Goal: Task Accomplishment & Management: Manage account settings

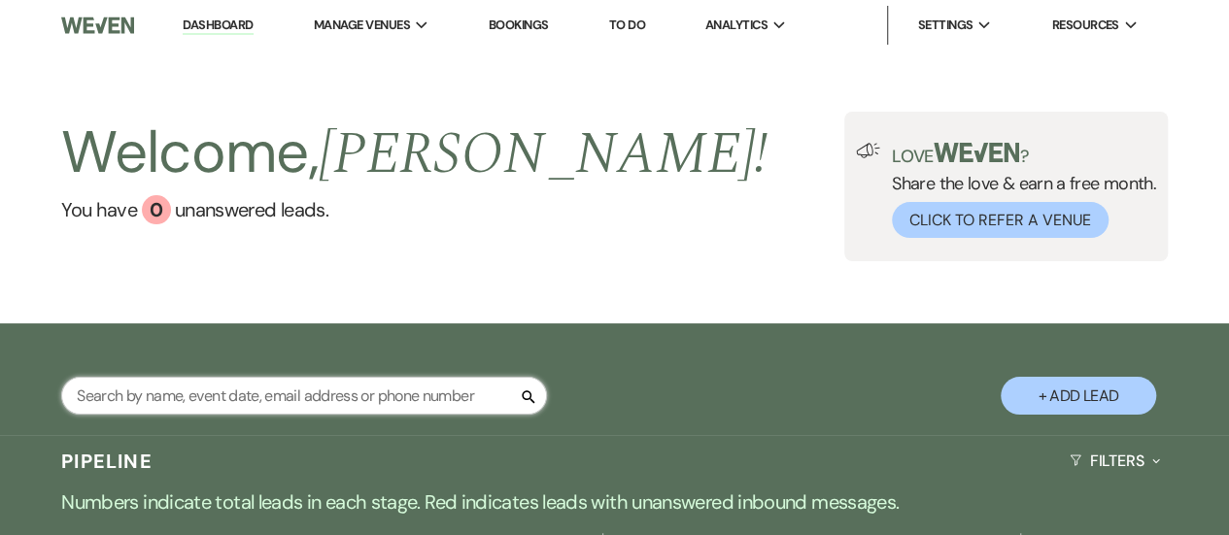
click at [251, 397] on input "text" at bounding box center [304, 396] width 486 height 38
type input "[PERSON_NAME]"
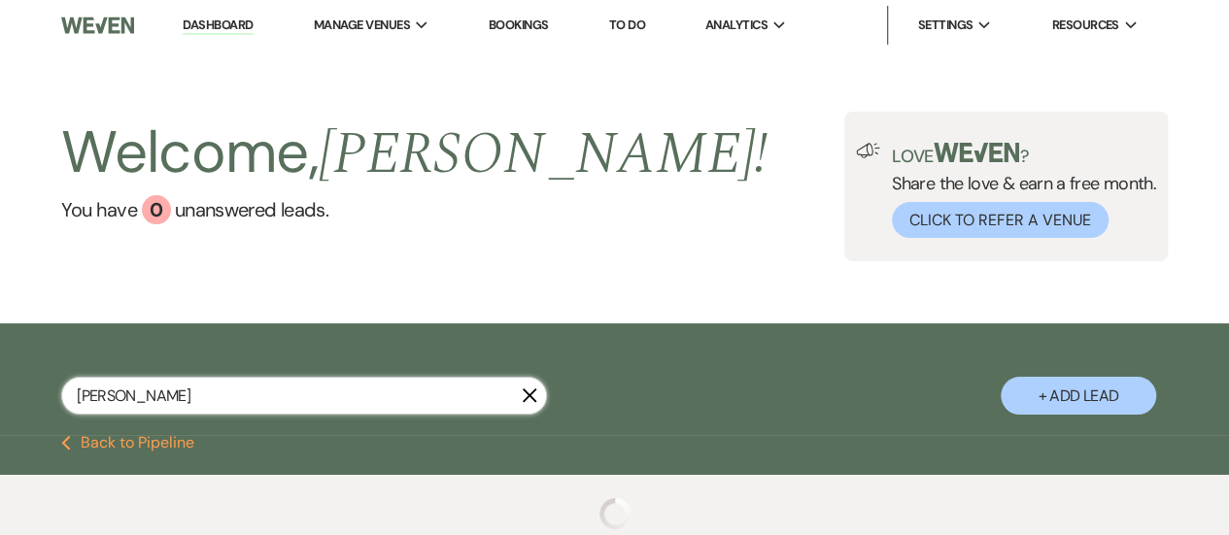
select select "8"
select select "1"
select select "8"
select select "1"
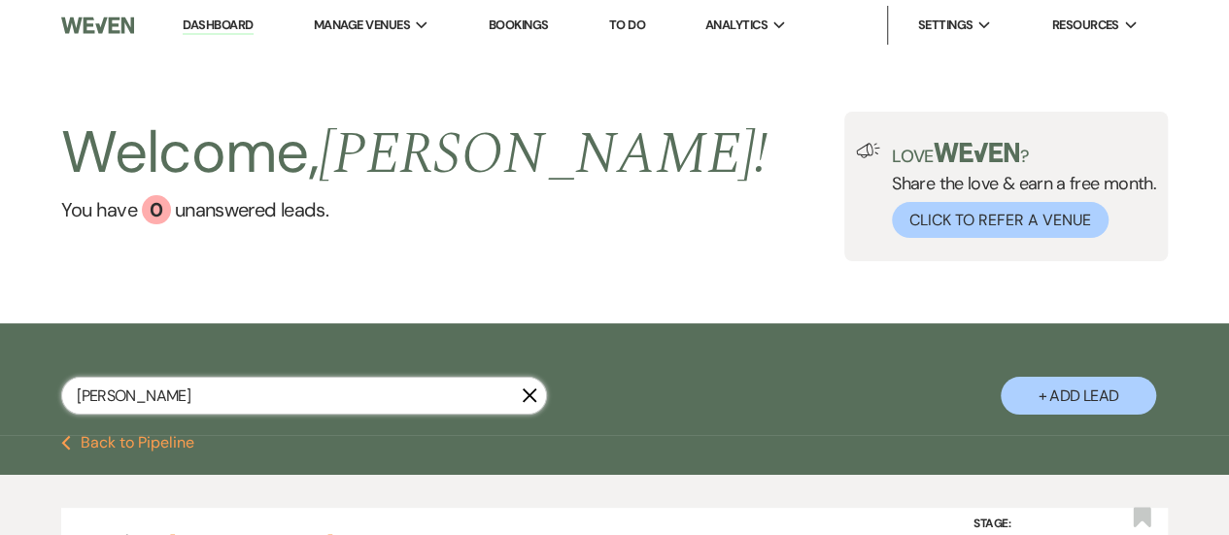
scroll to position [261, 0]
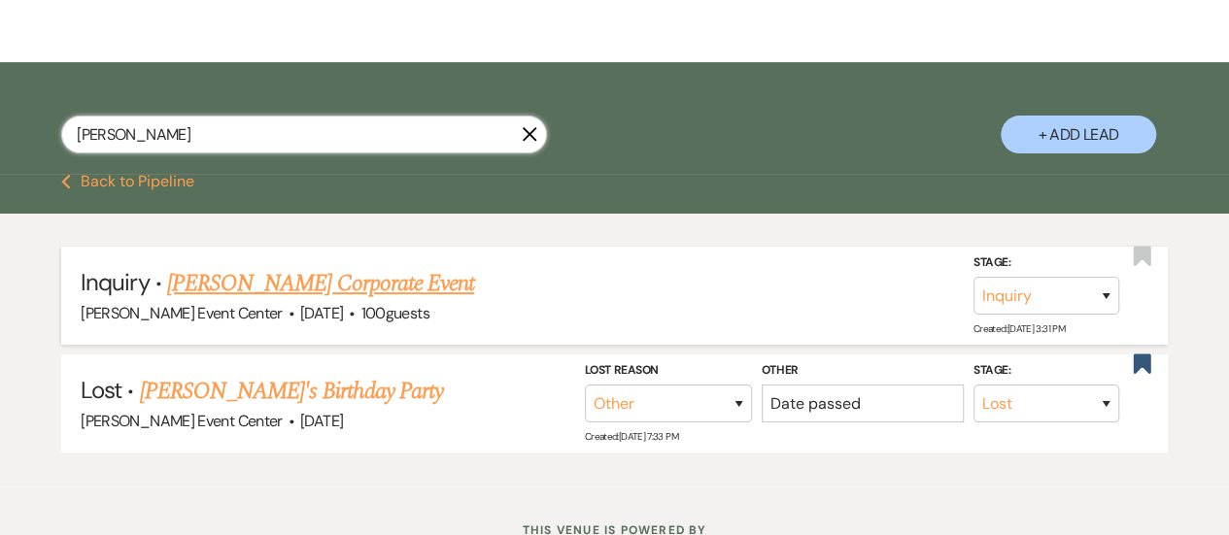
type input "[PERSON_NAME]"
click at [325, 273] on link "[PERSON_NAME] Corporate Event" at bounding box center [320, 283] width 307 height 35
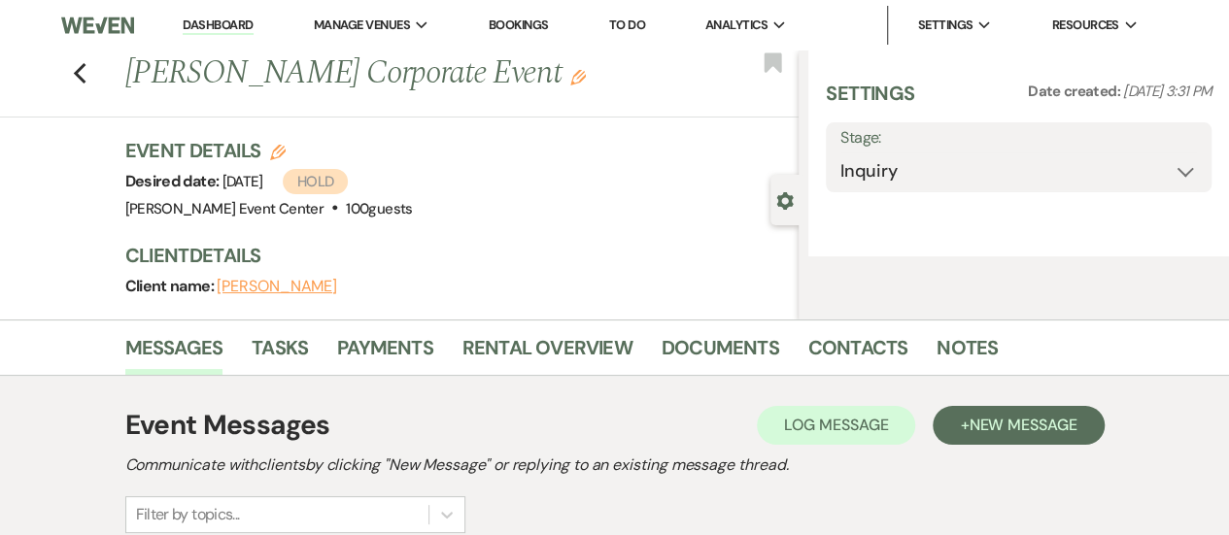
select select "12"
select select "9"
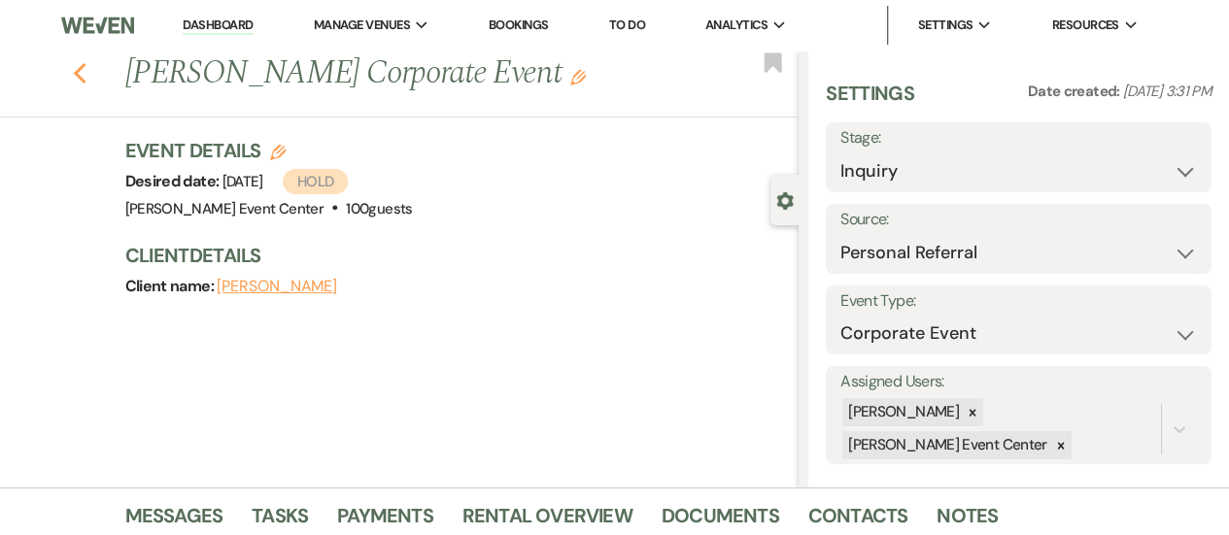
click at [83, 70] on icon "Previous" at bounding box center [80, 73] width 15 height 23
select select "8"
select select "1"
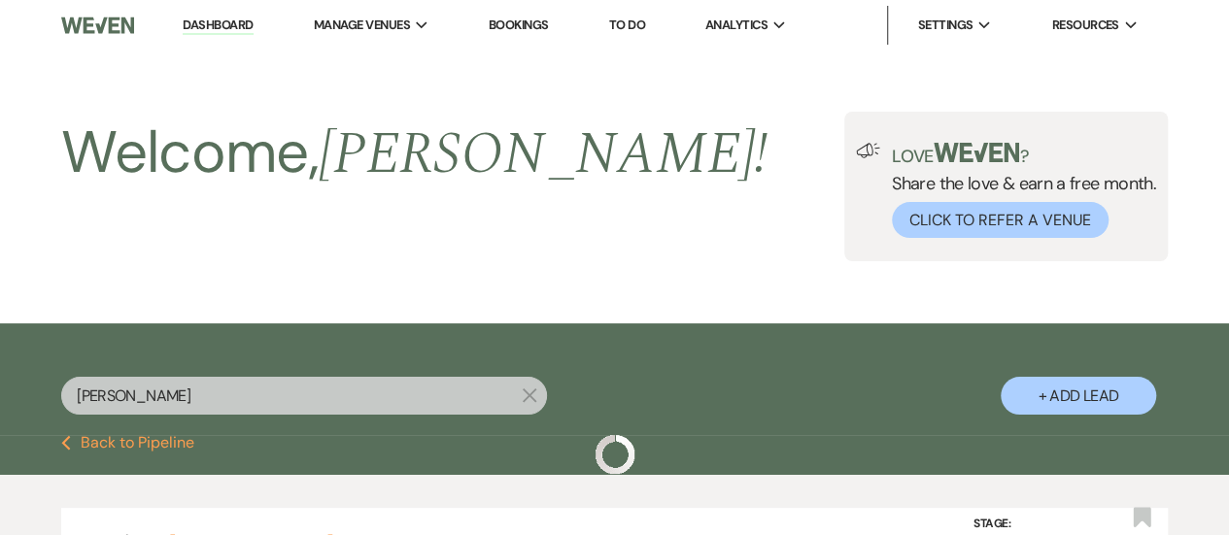
scroll to position [261, 0]
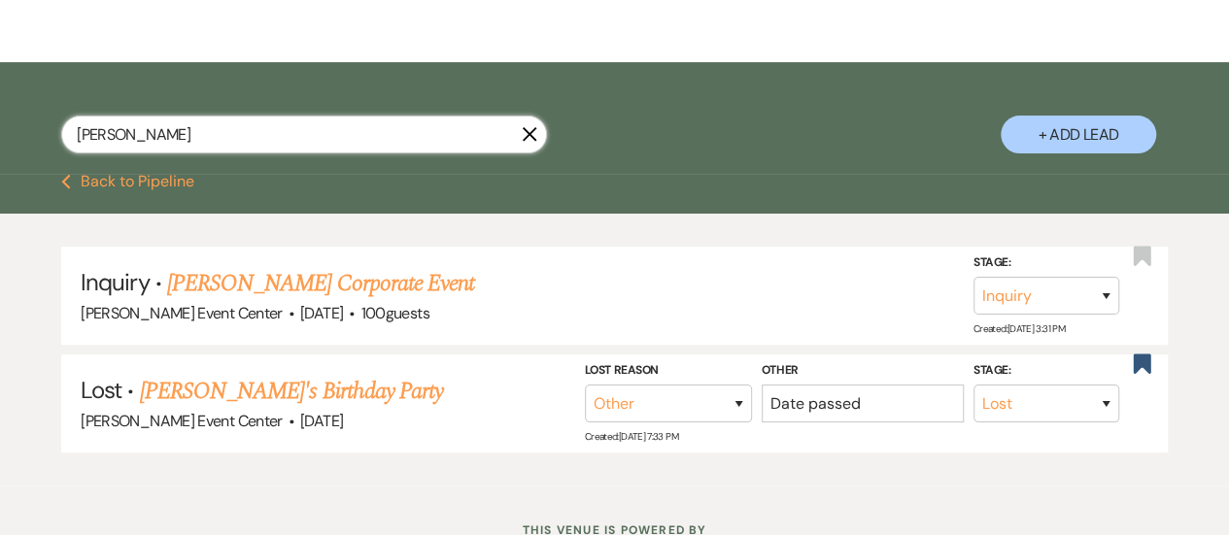
click at [185, 116] on input "[PERSON_NAME]" at bounding box center [304, 135] width 486 height 38
drag, startPoint x: 204, startPoint y: 135, endPoint x: 57, endPoint y: 141, distance: 146.9
click at [57, 141] on div "[PERSON_NAME] X + Add Lead" at bounding box center [614, 121] width 1229 height 98
click at [154, 176] on button "Previous Back to Pipeline" at bounding box center [127, 182] width 133 height 16
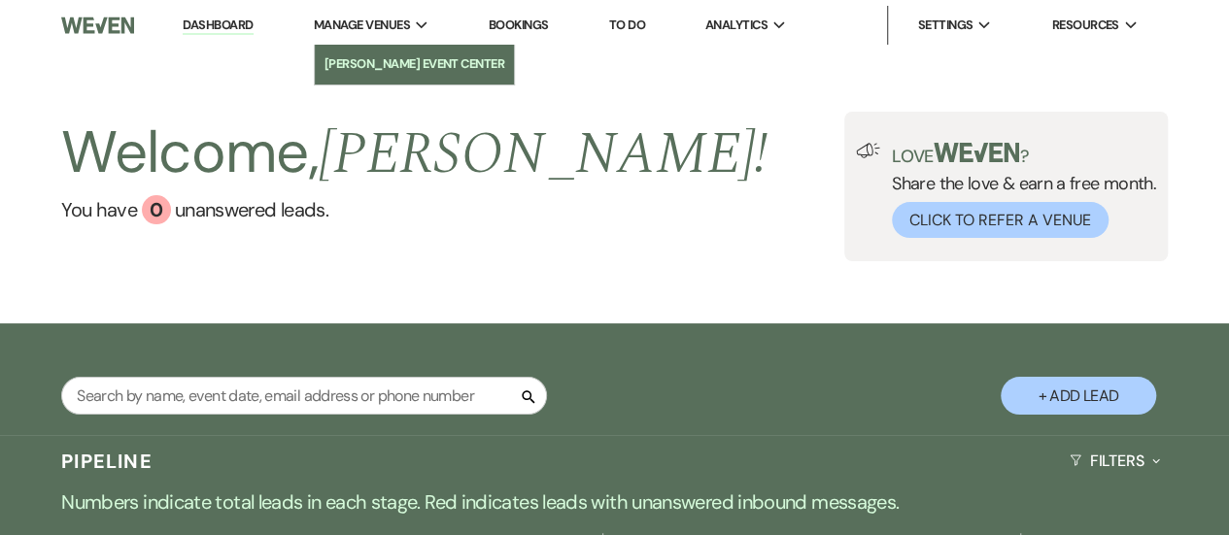
click at [397, 63] on li "[PERSON_NAME] Event Center" at bounding box center [415, 63] width 181 height 19
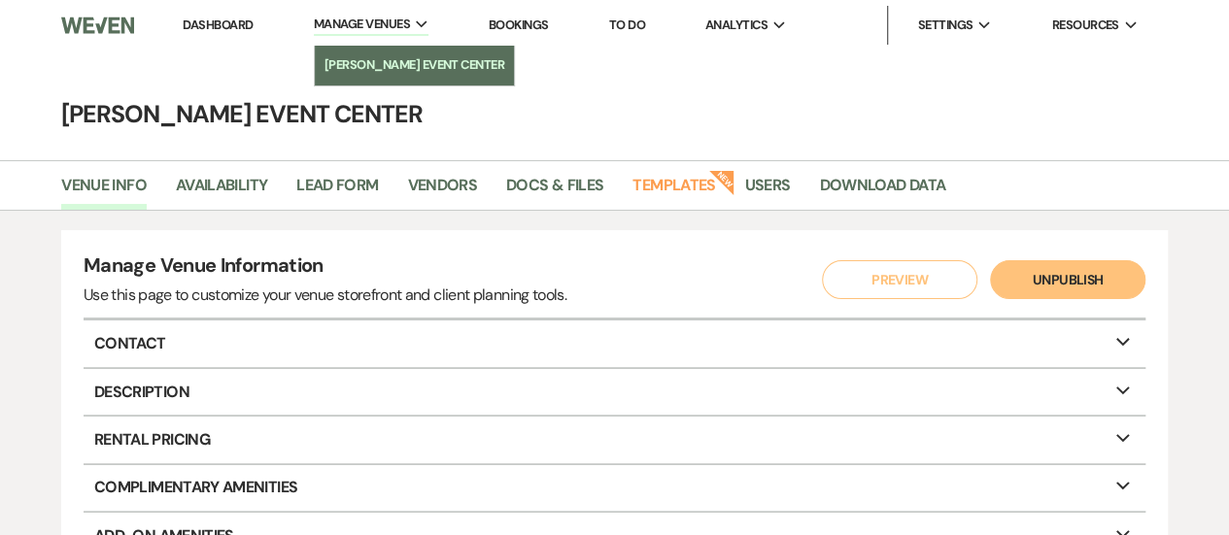
click at [385, 63] on li "[PERSON_NAME] Event Center" at bounding box center [415, 64] width 181 height 19
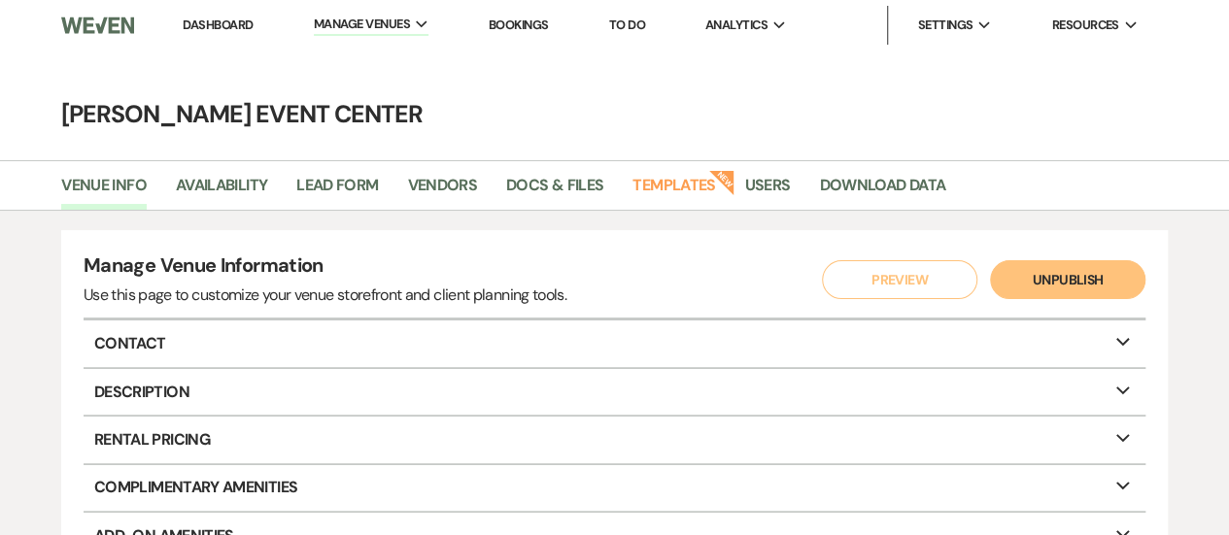
click at [241, 22] on link "Dashboard" at bounding box center [218, 25] width 70 height 17
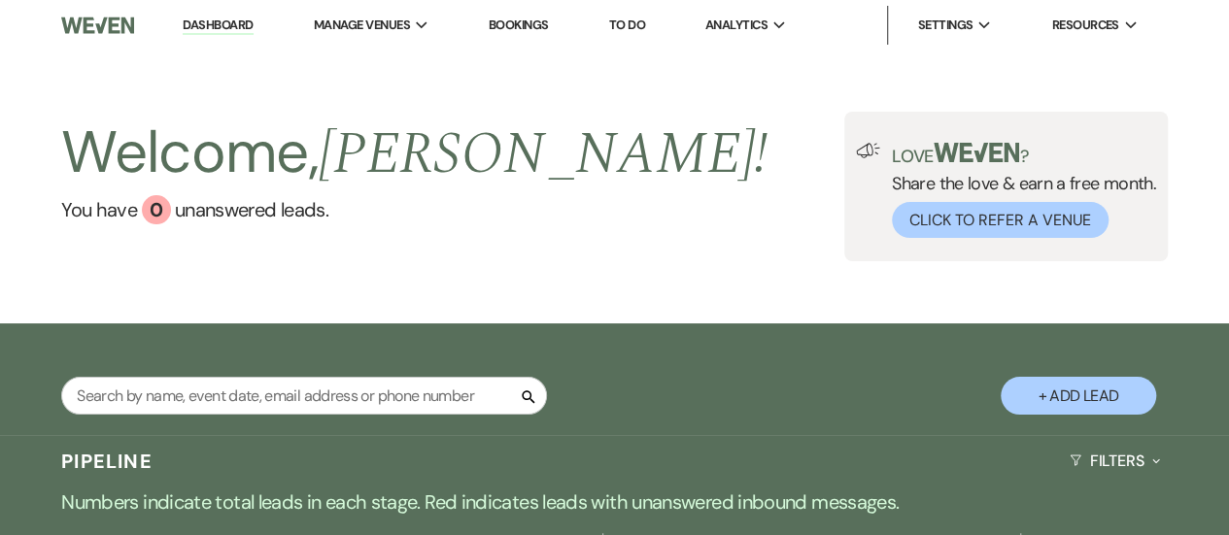
click at [540, 24] on link "Bookings" at bounding box center [519, 25] width 60 height 17
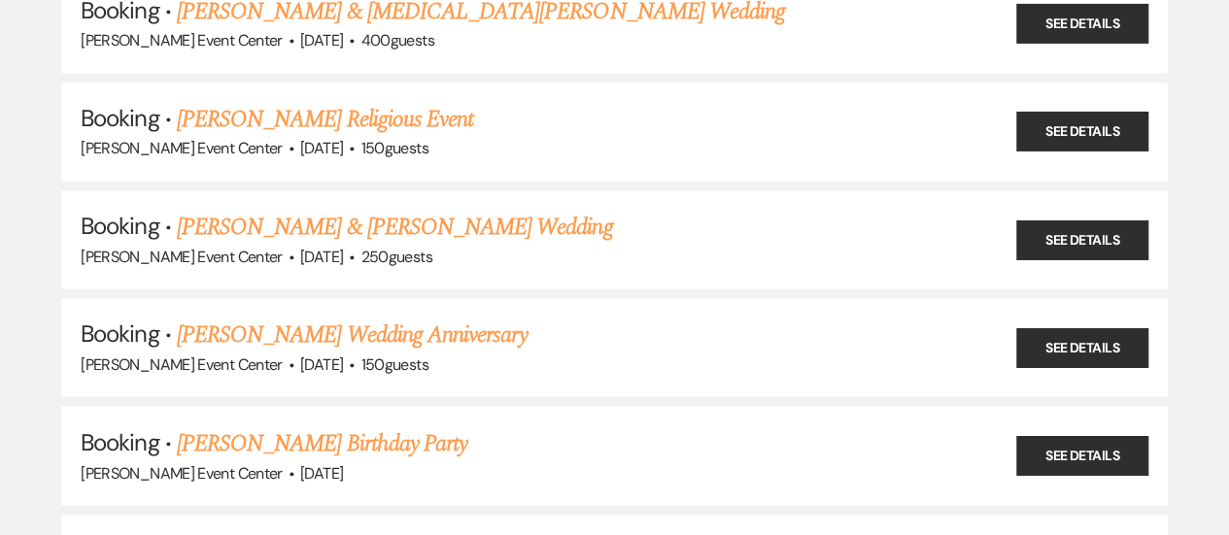
scroll to position [1446, 0]
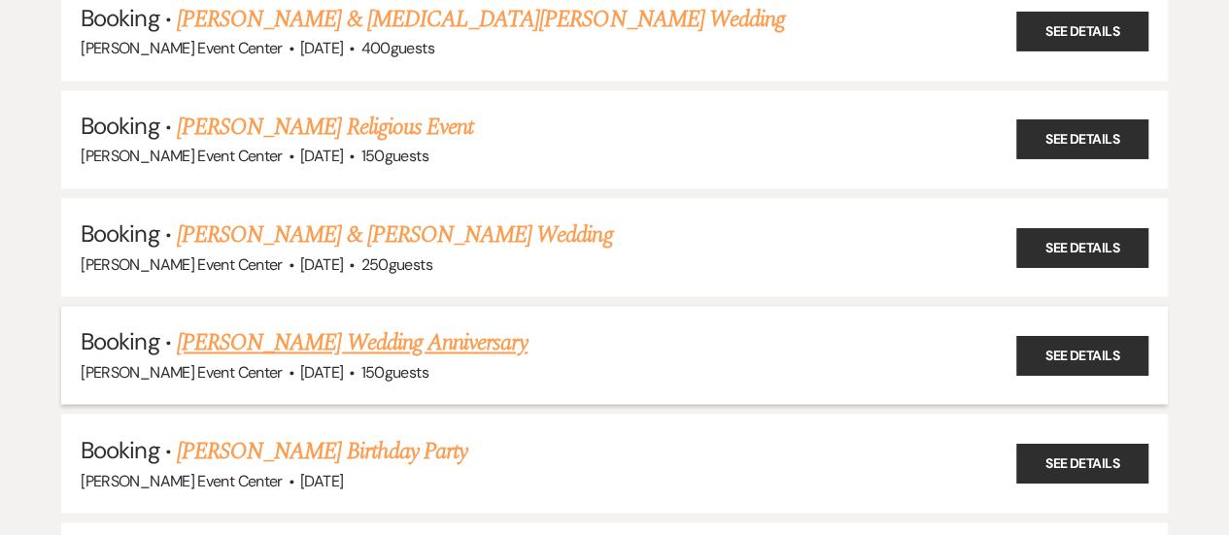
click at [438, 332] on link "[PERSON_NAME] Wedding Anniversary" at bounding box center [352, 343] width 351 height 35
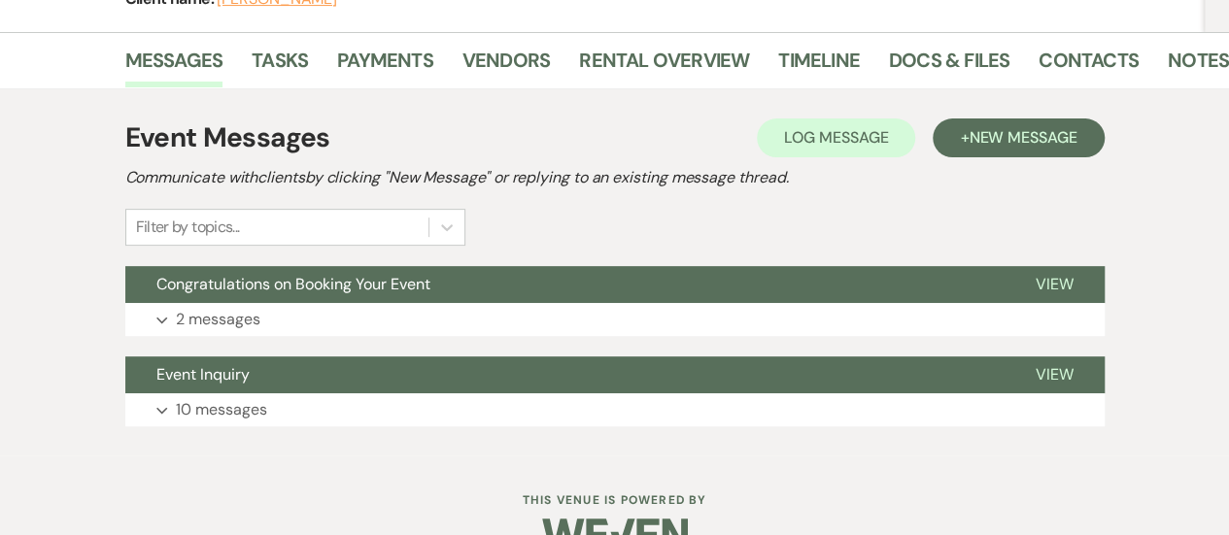
scroll to position [254, 0]
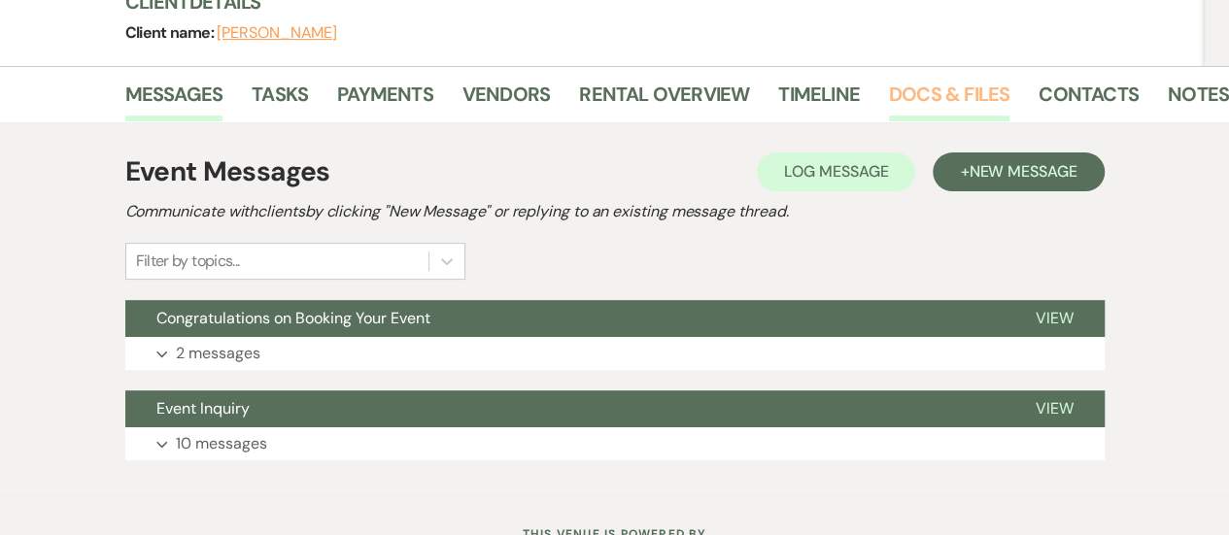
click at [895, 98] on link "Docs & Files" at bounding box center [949, 100] width 121 height 43
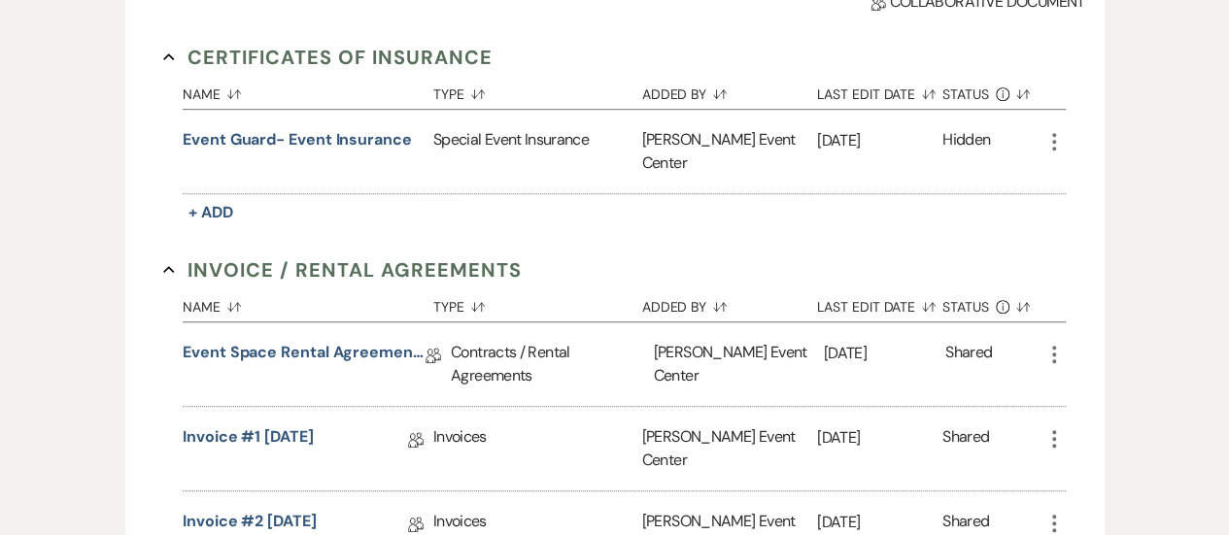
scroll to position [537, 0]
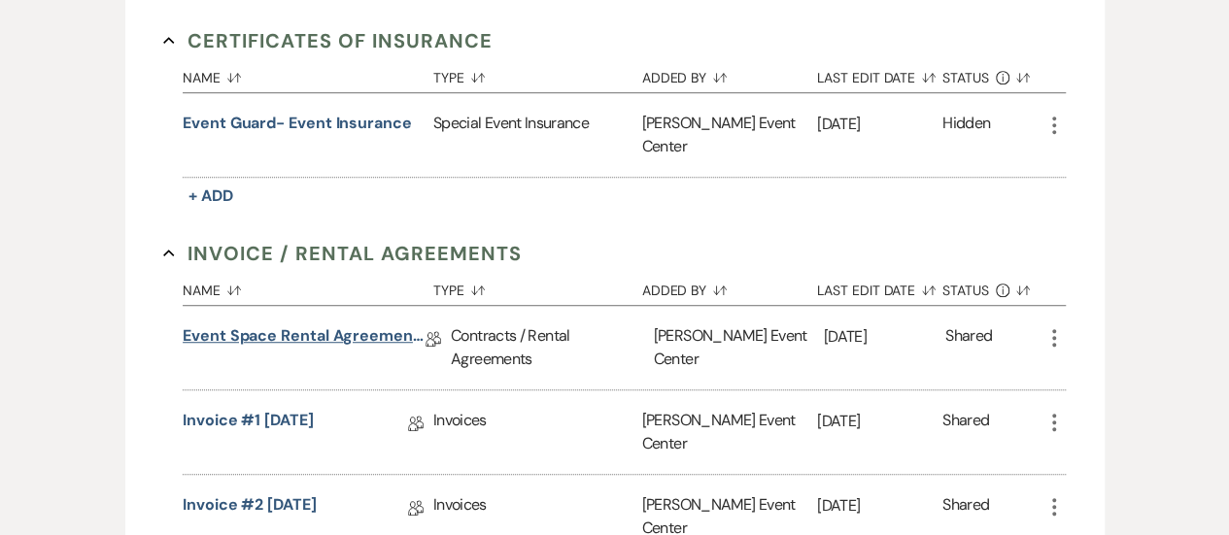
click at [384, 325] on link "Event Space Rental Agreement-[PERSON_NAME]-12.31.25" at bounding box center [304, 340] width 243 height 30
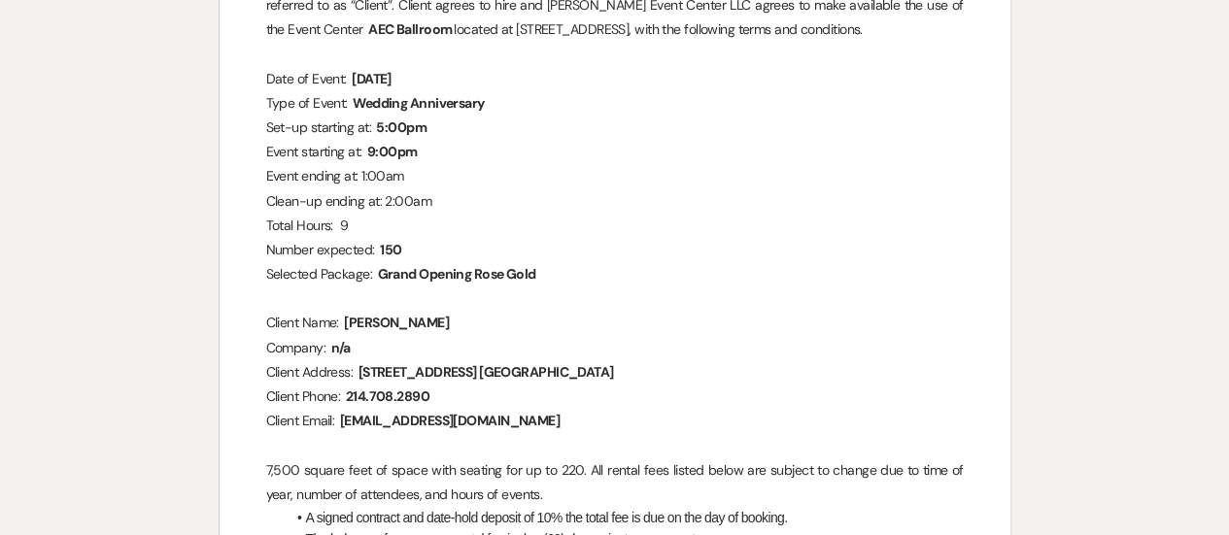
scroll to position [568, 0]
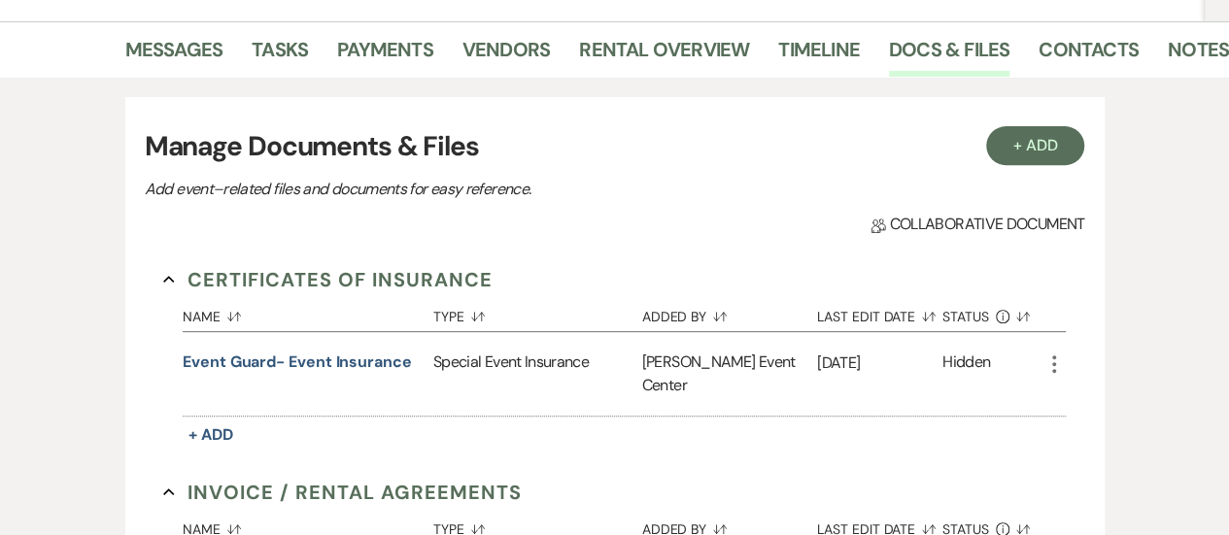
scroll to position [303, 0]
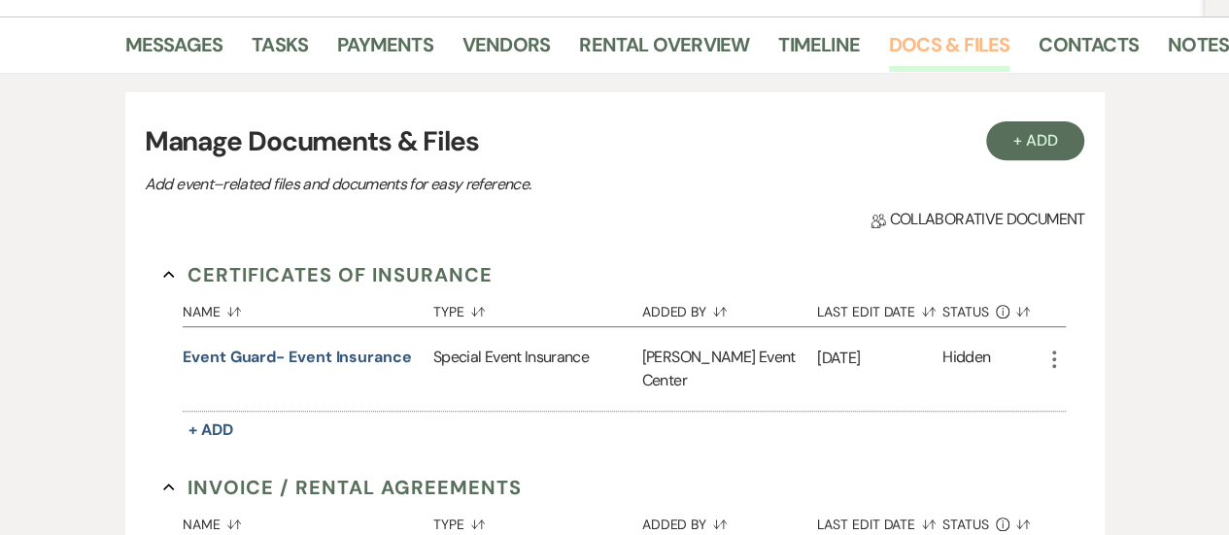
click at [908, 46] on link "Docs & Files" at bounding box center [949, 50] width 121 height 43
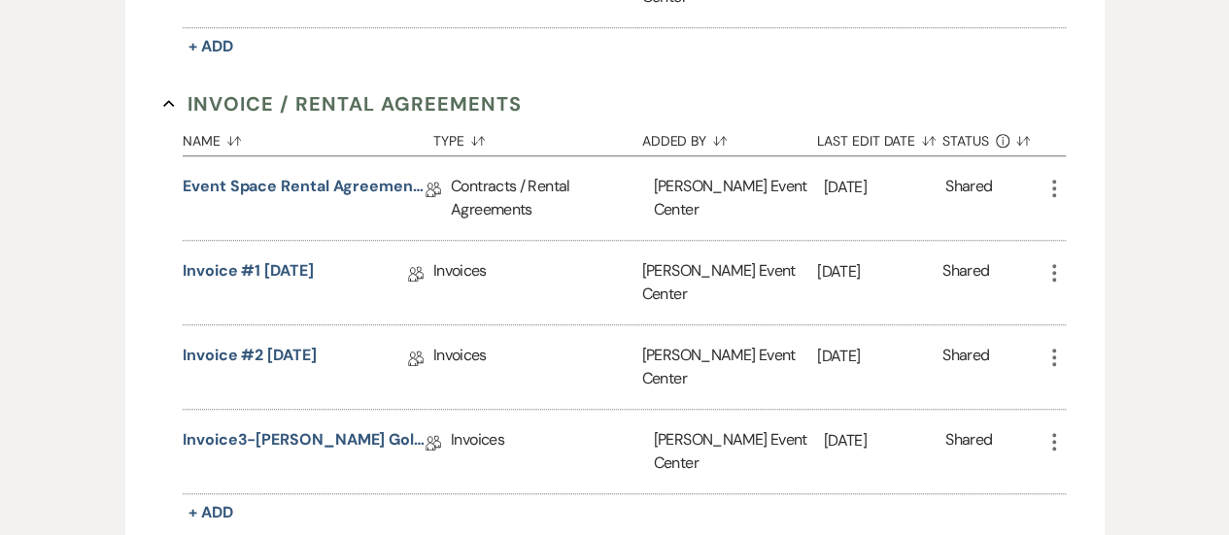
scroll to position [729, 0]
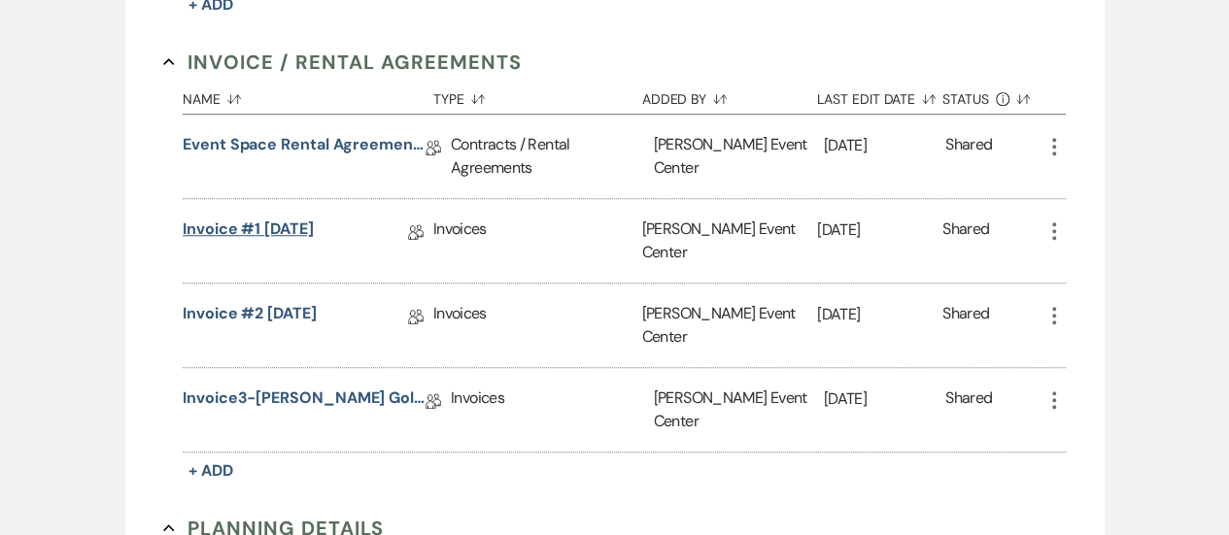
click at [296, 218] on link "Invoice #1 [DATE]" at bounding box center [248, 233] width 131 height 30
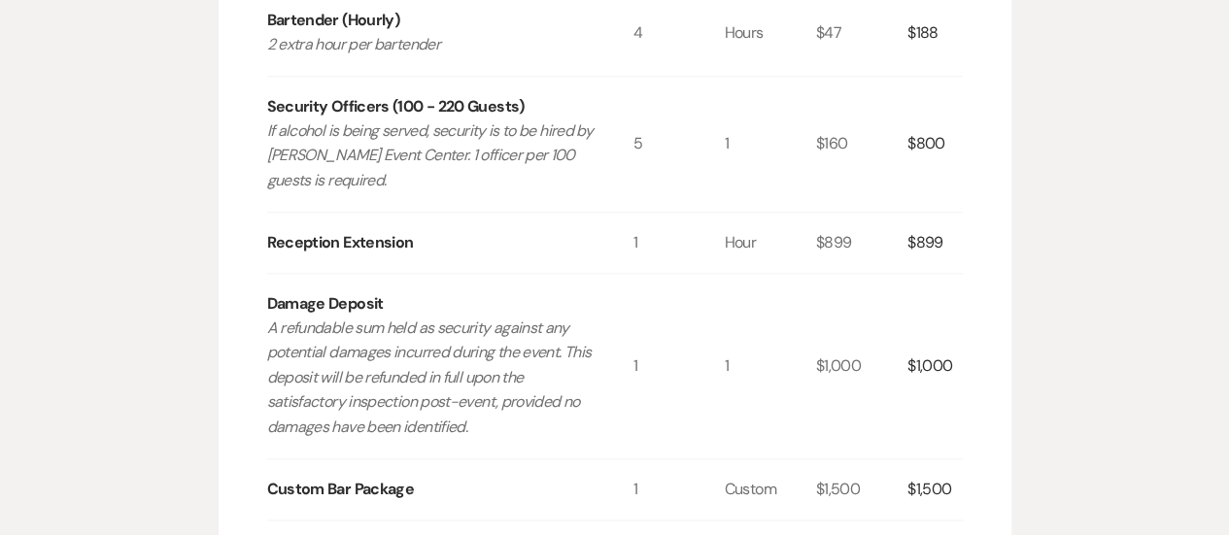
scroll to position [976, 0]
